Goal: Book appointment/travel/reservation

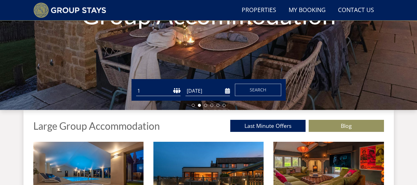
scroll to position [140, 0]
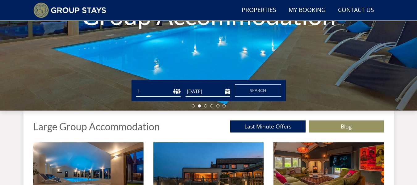
click at [179, 92] on select "1 2 3 4 5 6 7 8 9 10 11 12 13 14 15 16 17 18 19 20 21 22 23 24 25 26 27 28 29 3…" at bounding box center [158, 91] width 44 height 10
select select "19"
click at [136, 86] on select "1 2 3 4 5 6 7 8 9 10 11 12 13 14 15 16 17 18 19 20 21 22 23 24 25 26 27 28 29 3…" at bounding box center [158, 91] width 44 height 10
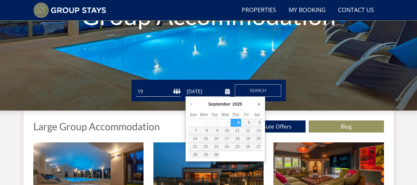
click at [226, 91] on input "[DATE]" at bounding box center [208, 91] width 44 height 10
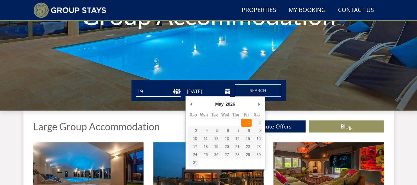
type input "[DATE]"
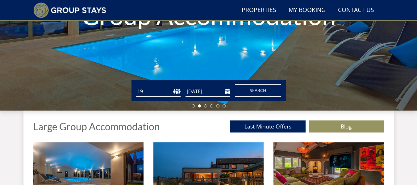
click at [258, 89] on span "Search" at bounding box center [258, 90] width 17 height 6
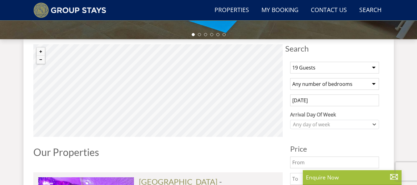
scroll to position [216, 0]
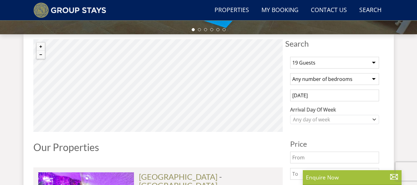
click at [371, 80] on select "Any number of bedrooms 1 Bedroom 2 Bedrooms 3 Bedrooms 4 Bedrooms 5 Bedrooms 6 …" at bounding box center [334, 79] width 89 height 12
select select "10"
click at [290, 73] on select "Any number of bedrooms 1 Bedroom 2 Bedrooms 3 Bedrooms 4 Bedrooms 5 Bedrooms 6 …" at bounding box center [334, 79] width 89 height 12
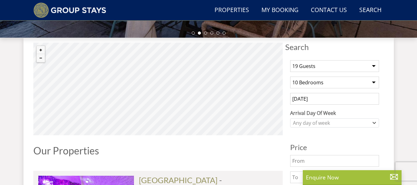
scroll to position [335, 0]
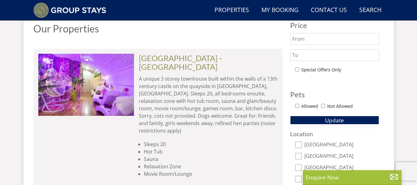
click at [369, 121] on button "Update" at bounding box center [334, 120] width 89 height 9
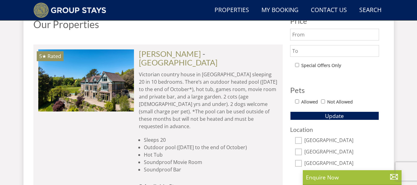
scroll to position [325, 0]
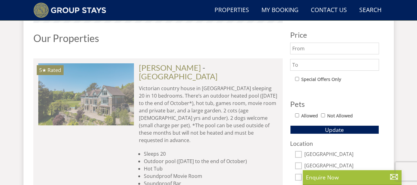
click at [87, 75] on img at bounding box center [86, 94] width 96 height 62
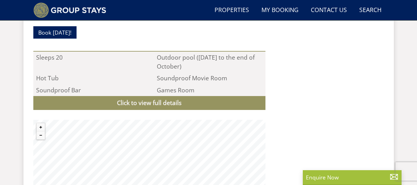
scroll to position [649, 0]
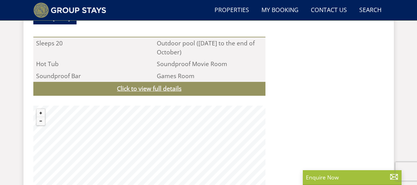
click at [176, 82] on link "Click to view full details" at bounding box center [149, 89] width 232 height 14
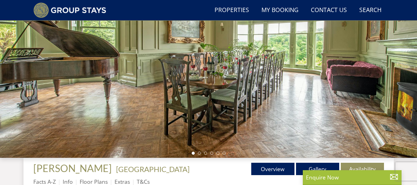
scroll to position [124, 0]
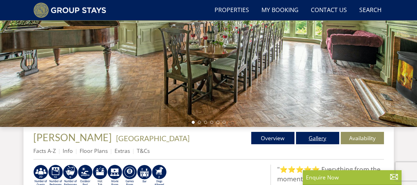
click at [330, 139] on link "Gallery" at bounding box center [317, 138] width 43 height 12
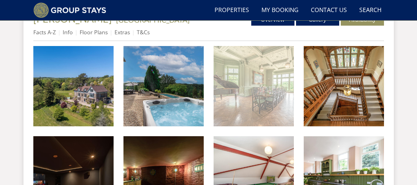
scroll to position [278, 0]
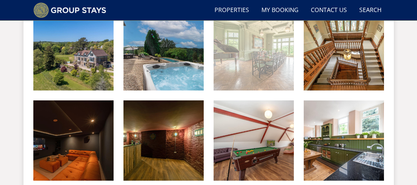
click at [247, 80] on img at bounding box center [254, 50] width 80 height 80
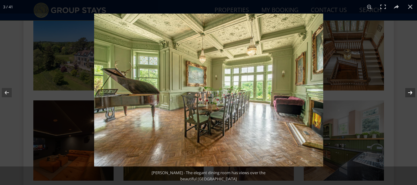
click at [412, 95] on button at bounding box center [407, 92] width 22 height 31
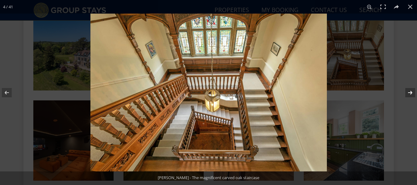
click at [412, 95] on button at bounding box center [407, 92] width 22 height 31
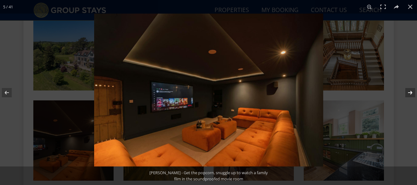
click at [412, 95] on button at bounding box center [407, 92] width 22 height 31
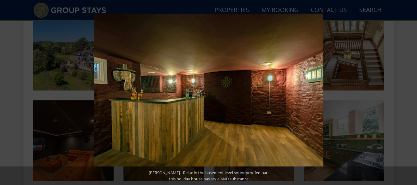
click at [412, 95] on button at bounding box center [407, 92] width 22 height 31
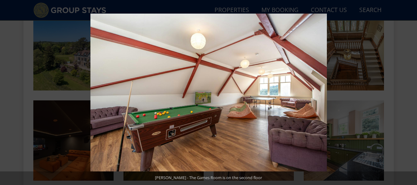
click at [412, 95] on button at bounding box center [407, 92] width 22 height 31
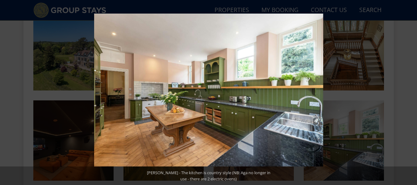
click at [412, 95] on button at bounding box center [407, 92] width 22 height 31
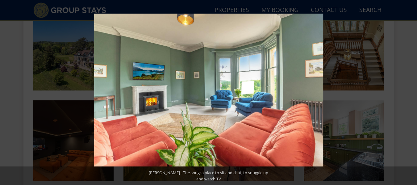
click at [412, 95] on button at bounding box center [407, 92] width 22 height 31
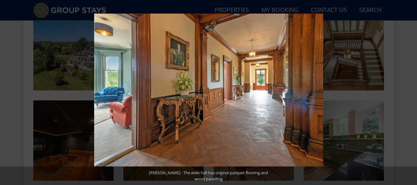
click at [412, 95] on button at bounding box center [407, 92] width 22 height 31
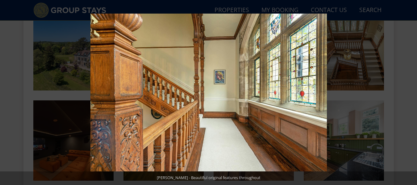
click at [412, 95] on button at bounding box center [407, 92] width 22 height 31
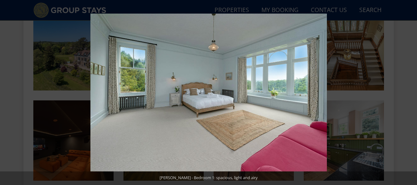
click at [412, 95] on button at bounding box center [407, 92] width 22 height 31
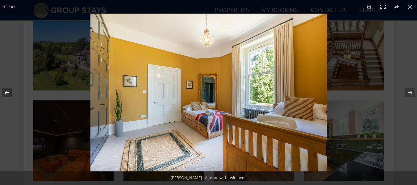
click at [7, 93] on button at bounding box center [11, 92] width 22 height 31
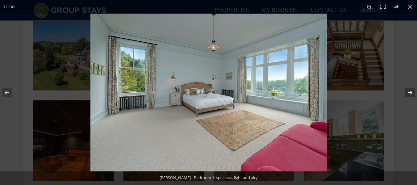
click at [412, 92] on button at bounding box center [407, 92] width 22 height 31
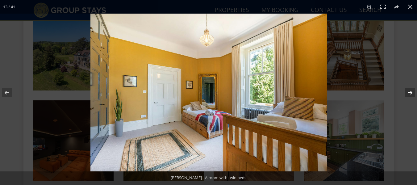
click at [412, 92] on button at bounding box center [407, 92] width 22 height 31
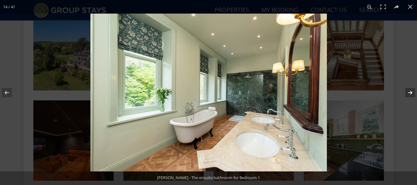
click at [412, 92] on button at bounding box center [407, 92] width 22 height 31
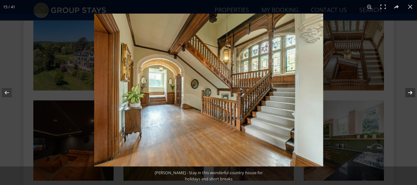
click at [412, 92] on button at bounding box center [407, 92] width 22 height 31
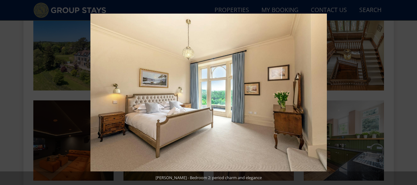
click at [412, 92] on button at bounding box center [407, 92] width 22 height 31
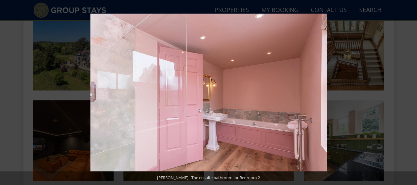
click at [412, 92] on button at bounding box center [407, 92] width 22 height 31
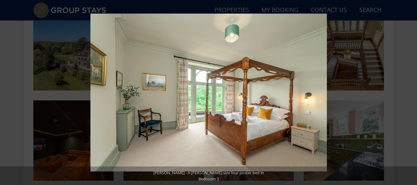
click at [412, 92] on button at bounding box center [407, 92] width 22 height 31
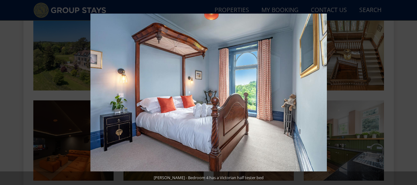
click at [412, 92] on button at bounding box center [407, 92] width 22 height 31
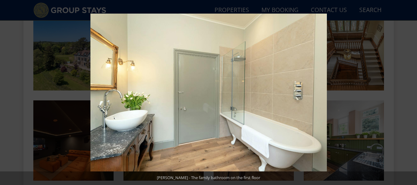
click at [412, 92] on button at bounding box center [407, 92] width 22 height 31
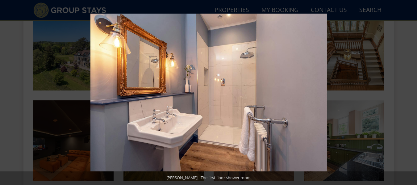
click at [412, 92] on button at bounding box center [407, 92] width 22 height 31
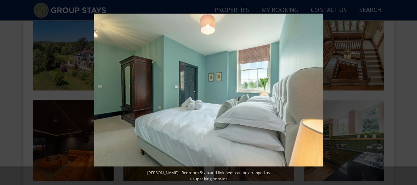
click at [412, 92] on button at bounding box center [407, 92] width 22 height 31
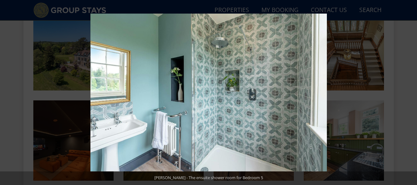
click at [412, 92] on button at bounding box center [407, 92] width 22 height 31
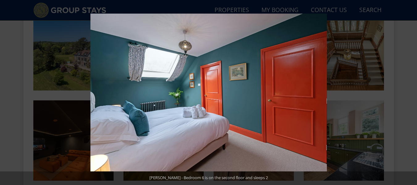
click at [412, 92] on button at bounding box center [407, 92] width 22 height 31
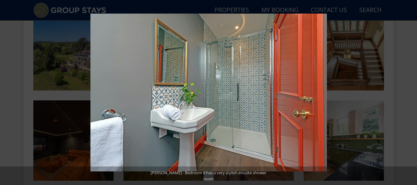
click at [412, 92] on button at bounding box center [407, 92] width 22 height 31
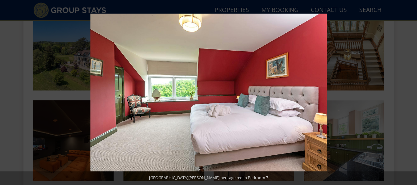
click at [412, 92] on button at bounding box center [407, 92] width 22 height 31
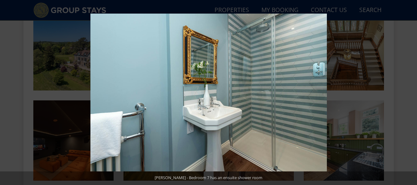
click at [412, 92] on button at bounding box center [407, 92] width 22 height 31
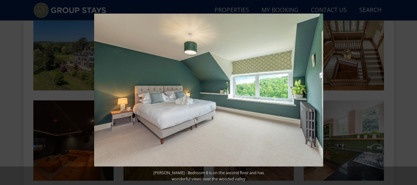
click at [412, 92] on button at bounding box center [407, 92] width 22 height 31
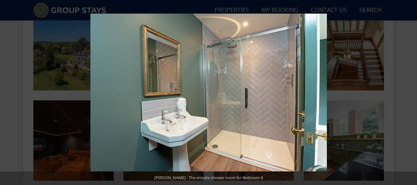
click at [412, 92] on button at bounding box center [407, 92] width 22 height 31
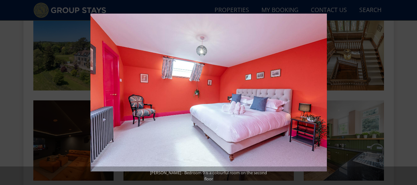
click at [412, 92] on button at bounding box center [407, 92] width 22 height 31
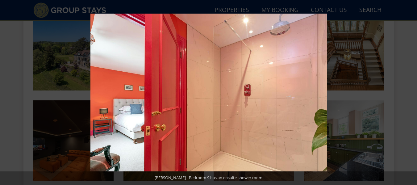
click at [412, 92] on button at bounding box center [407, 92] width 22 height 31
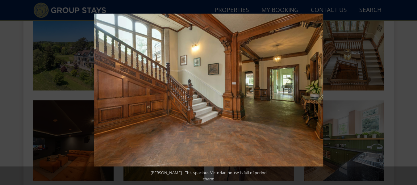
click at [412, 92] on button at bounding box center [407, 92] width 22 height 31
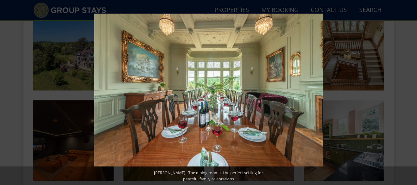
click at [412, 92] on button at bounding box center [407, 92] width 22 height 31
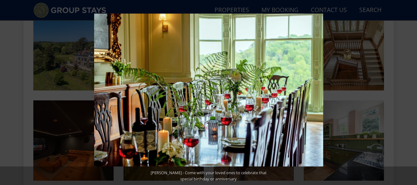
click at [412, 92] on button at bounding box center [407, 92] width 22 height 31
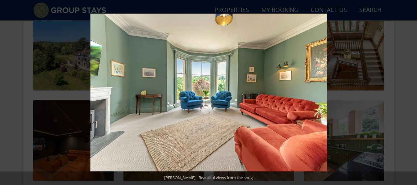
click at [412, 92] on button at bounding box center [407, 92] width 22 height 31
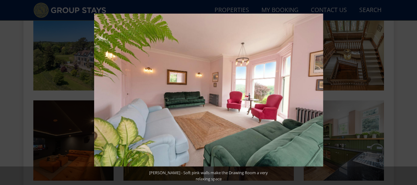
click at [412, 92] on button at bounding box center [407, 92] width 22 height 31
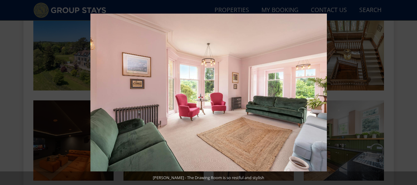
click at [412, 92] on button at bounding box center [407, 92] width 22 height 31
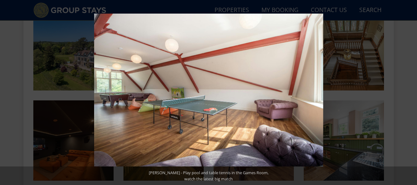
click at [412, 92] on button at bounding box center [407, 92] width 22 height 31
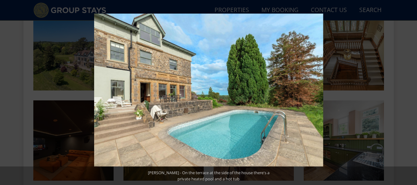
click at [412, 92] on button at bounding box center [407, 92] width 22 height 31
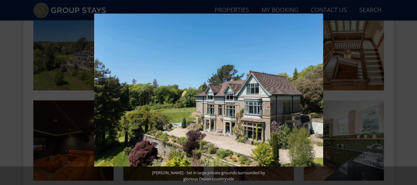
click at [412, 92] on button at bounding box center [407, 92] width 22 height 31
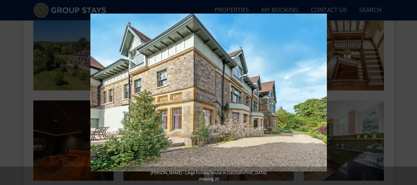
click at [412, 92] on button at bounding box center [407, 92] width 22 height 31
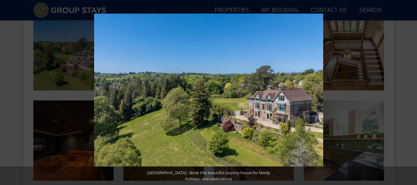
click at [412, 92] on button at bounding box center [407, 92] width 22 height 31
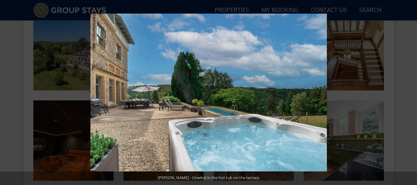
click at [412, 92] on button at bounding box center [407, 92] width 22 height 31
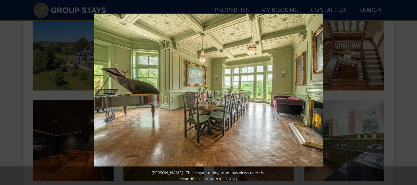
click at [412, 92] on button at bounding box center [407, 92] width 22 height 31
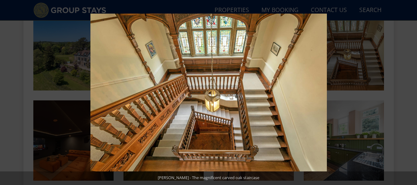
click at [412, 92] on button at bounding box center [407, 92] width 22 height 31
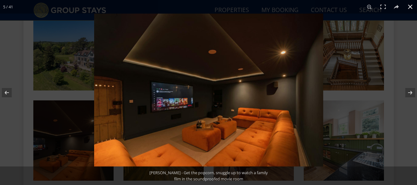
click at [410, 4] on button at bounding box center [411, 7] width 14 height 14
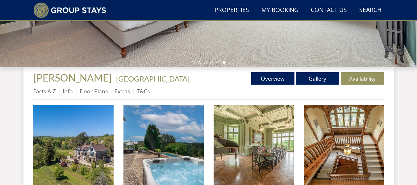
scroll to position [0, 0]
